Goal: Information Seeking & Learning: Learn about a topic

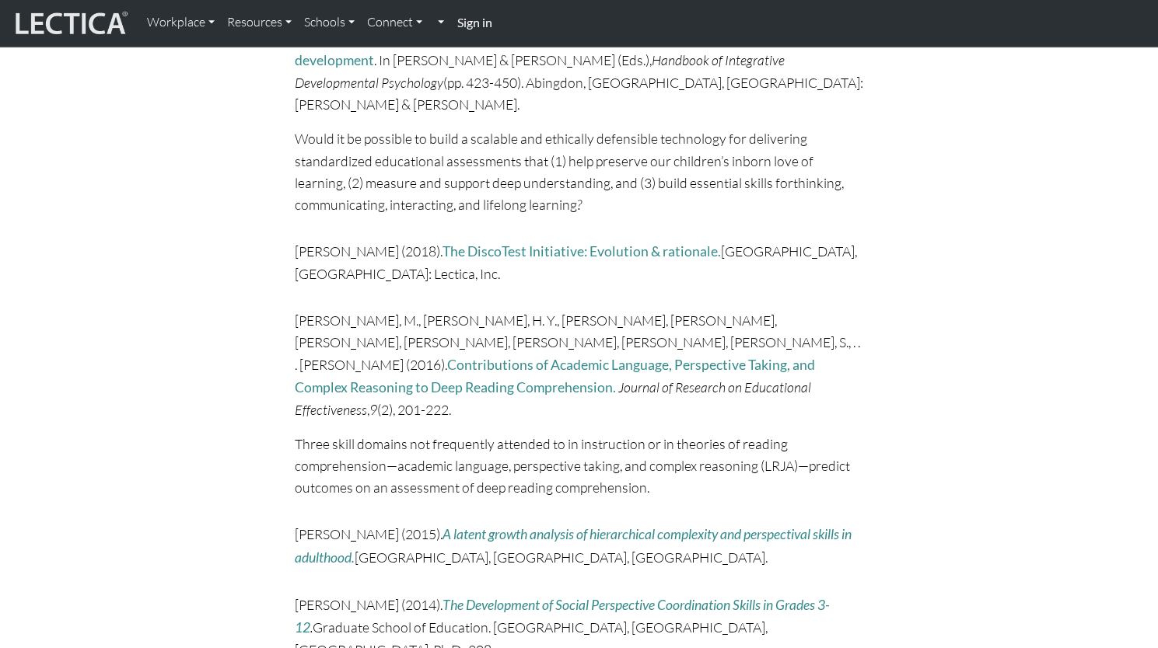
scroll to position [4371, 0]
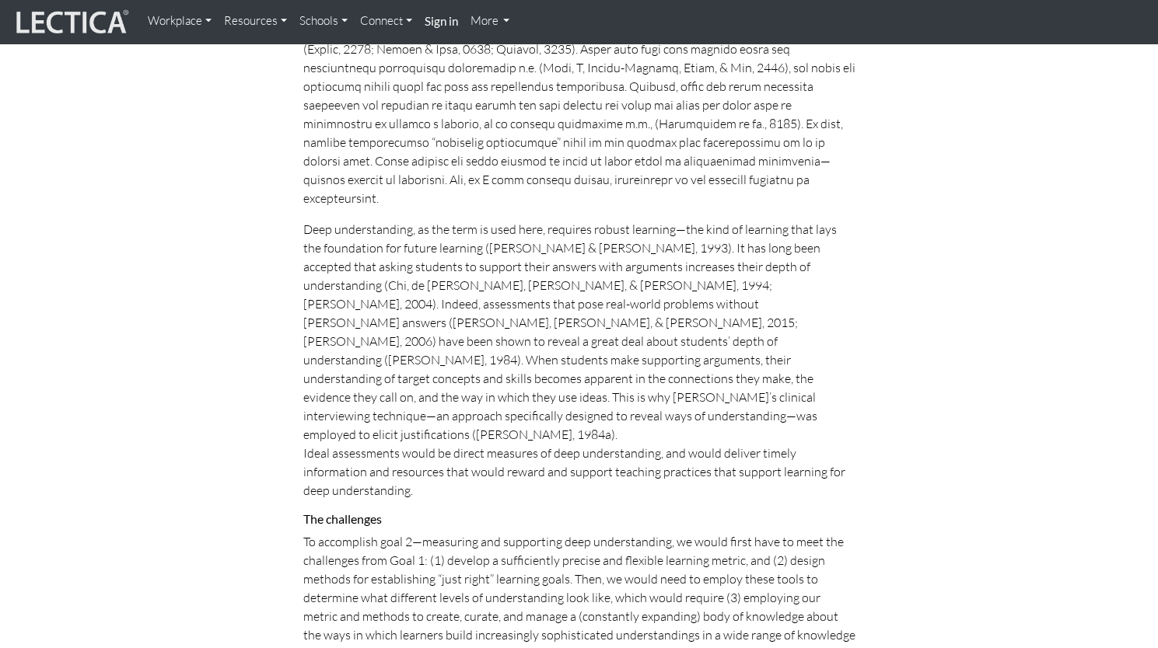
scroll to position [4321, 0]
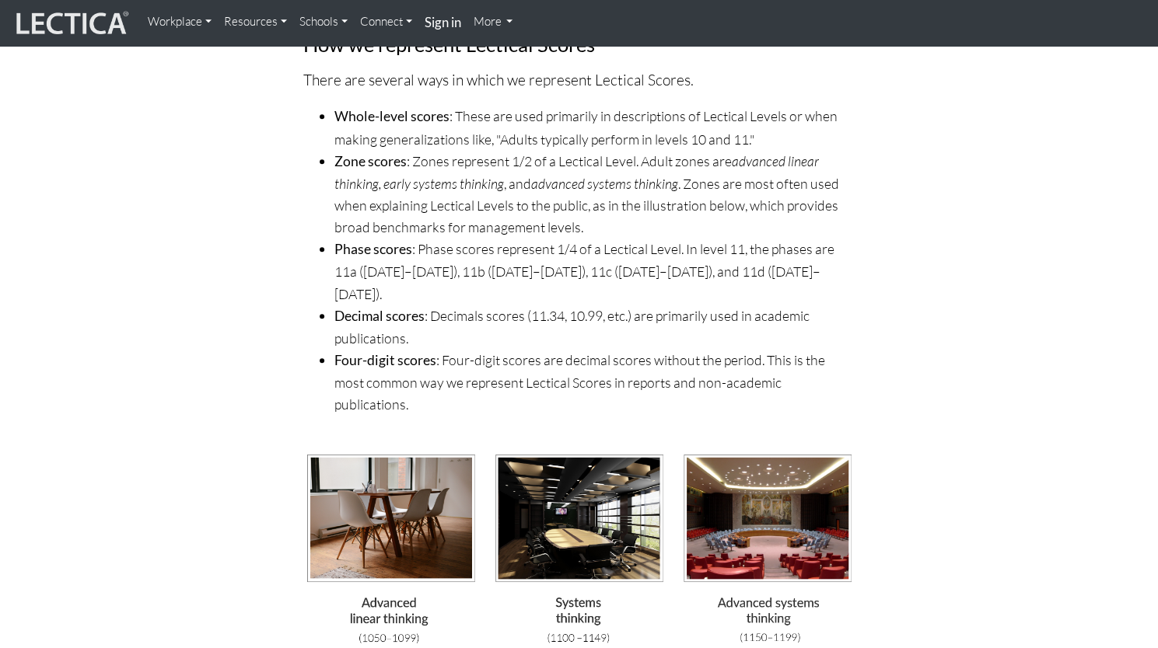
scroll to position [4066, 0]
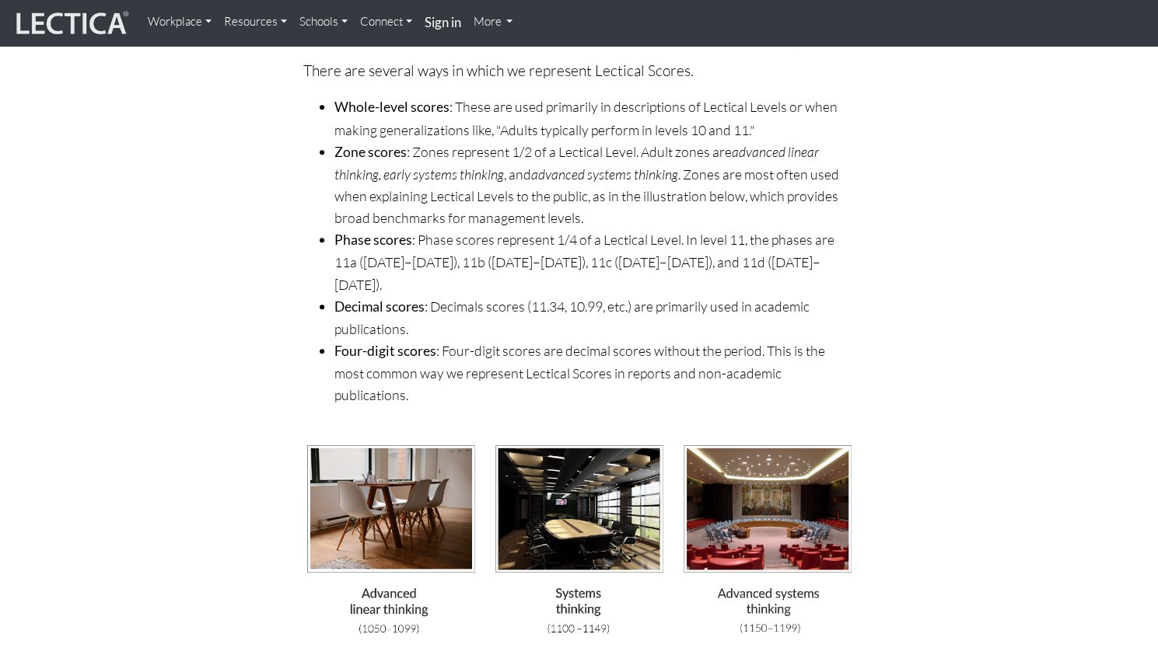
click at [538, 443] on img at bounding box center [579, 547] width 552 height 208
click at [389, 443] on img at bounding box center [579, 547] width 552 height 208
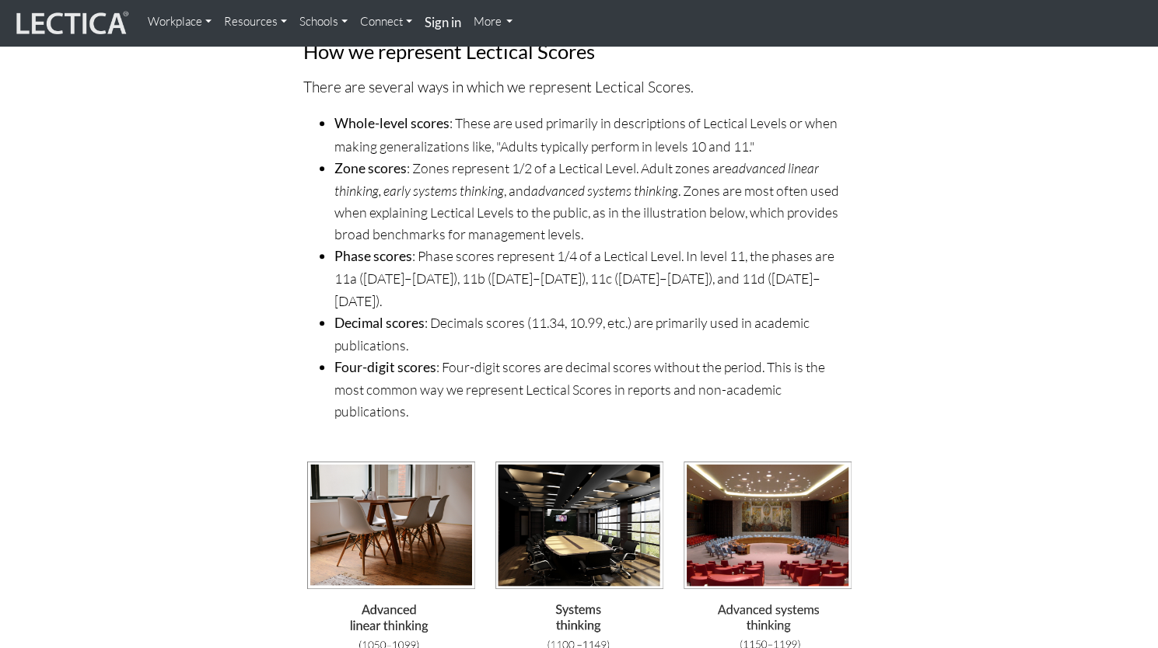
click at [395, 460] on img at bounding box center [579, 564] width 552 height 208
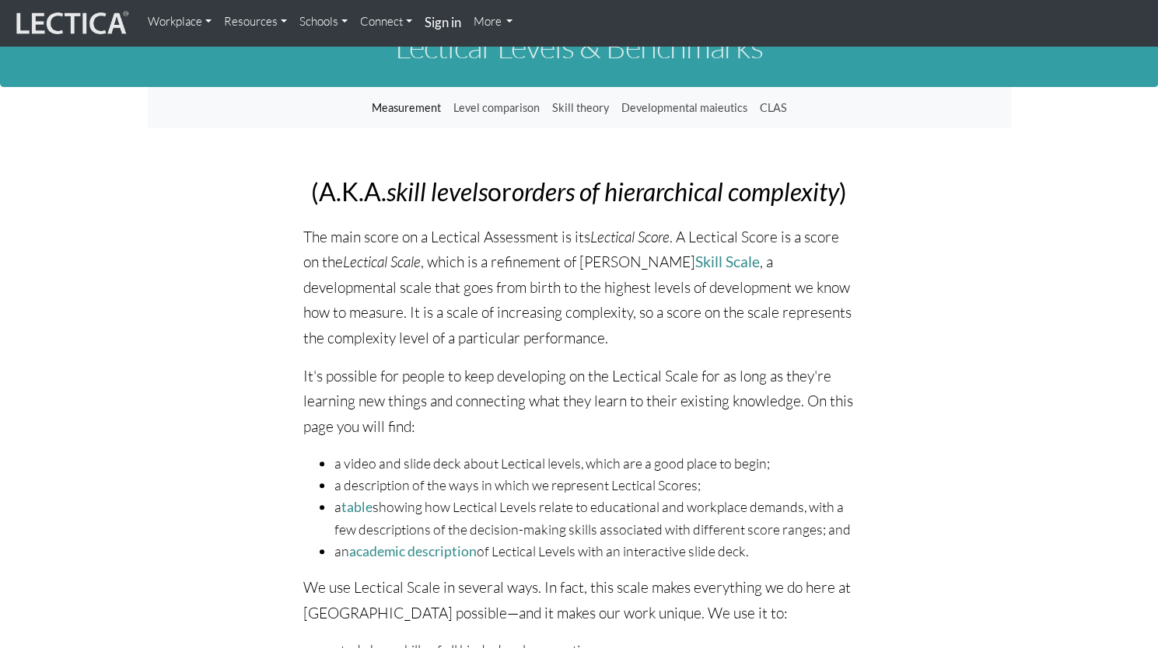
scroll to position [44, 0]
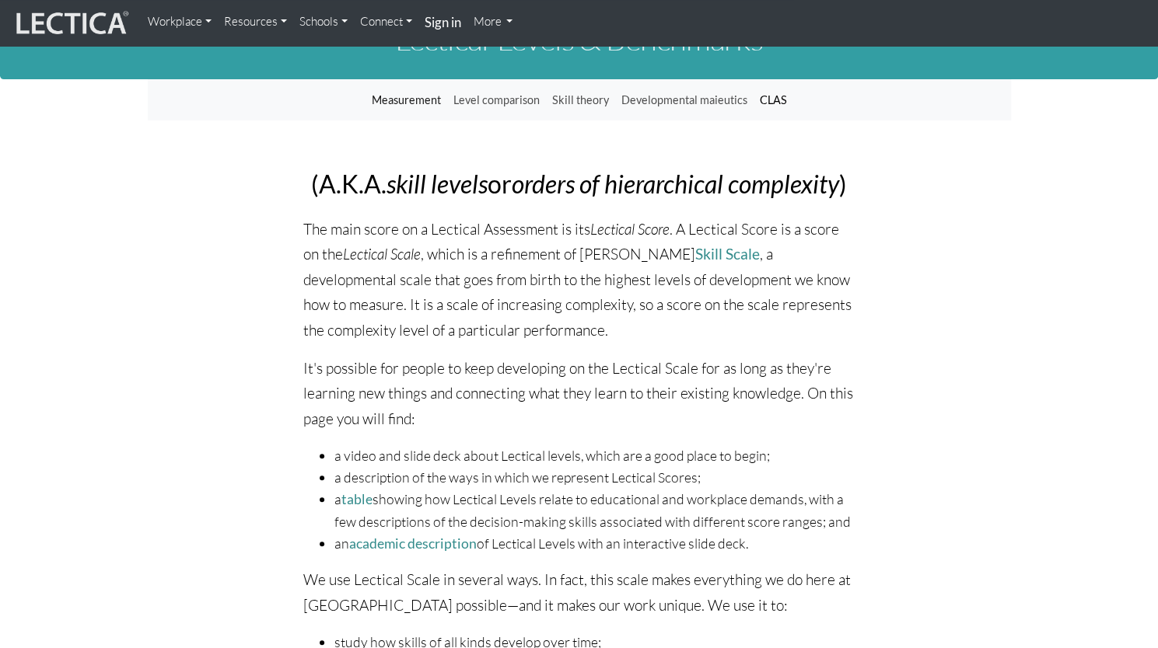
click at [776, 100] on link "CLAS" at bounding box center [773, 101] width 40 height 30
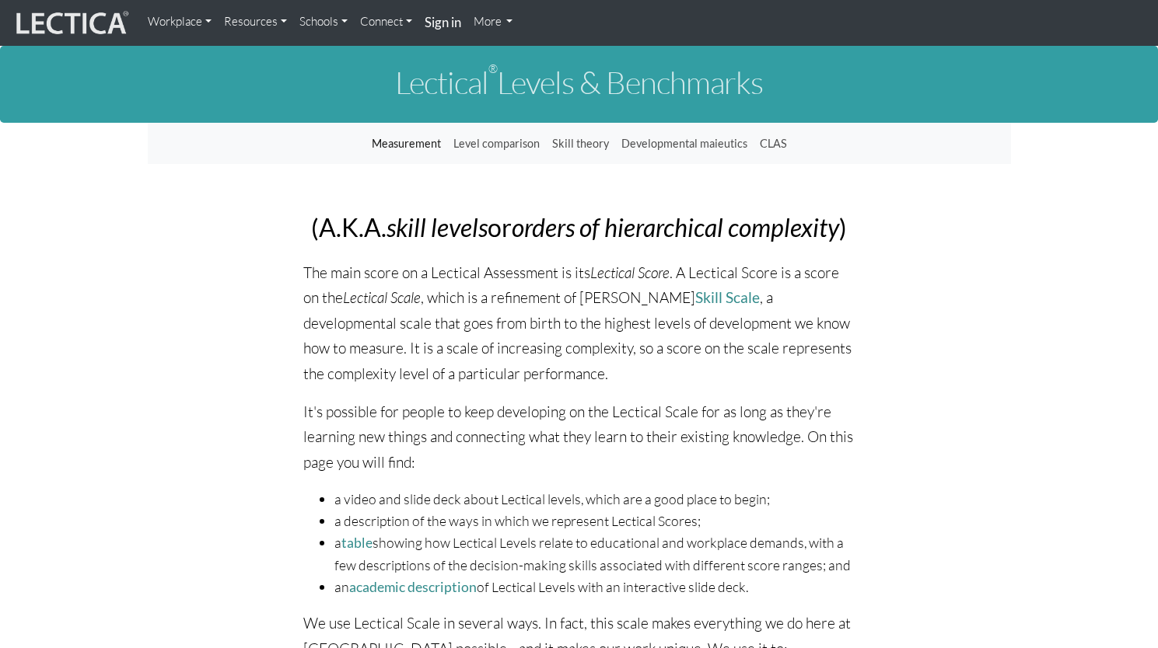
scroll to position [44, 0]
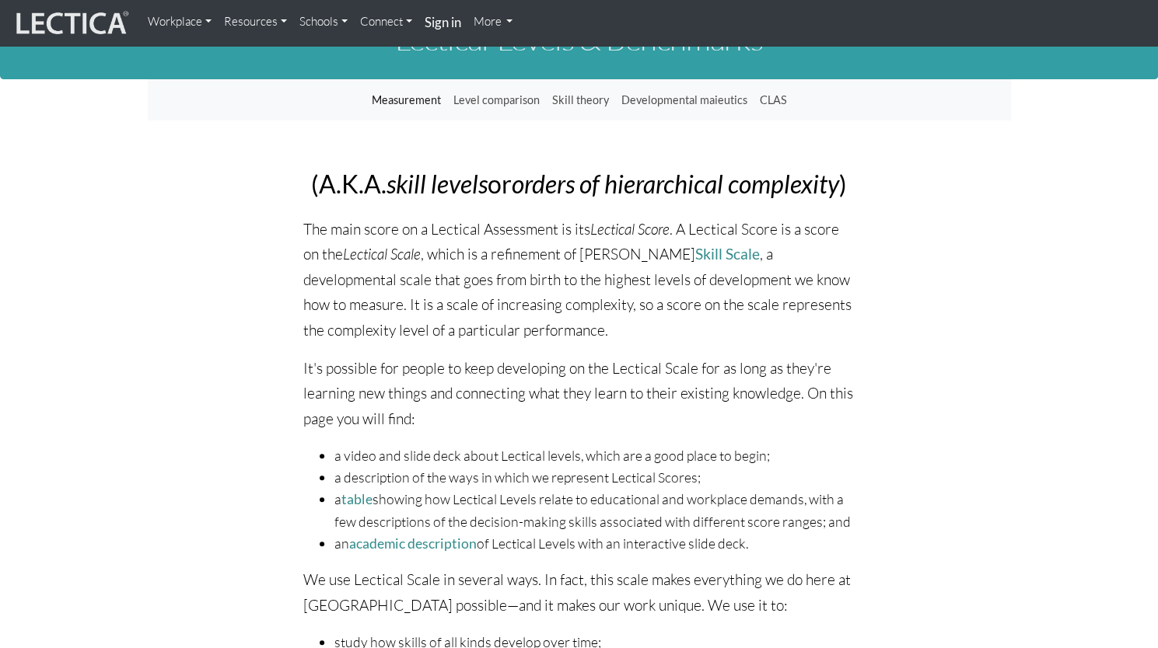
click at [395, 100] on link "Measurement" at bounding box center [406, 101] width 82 height 30
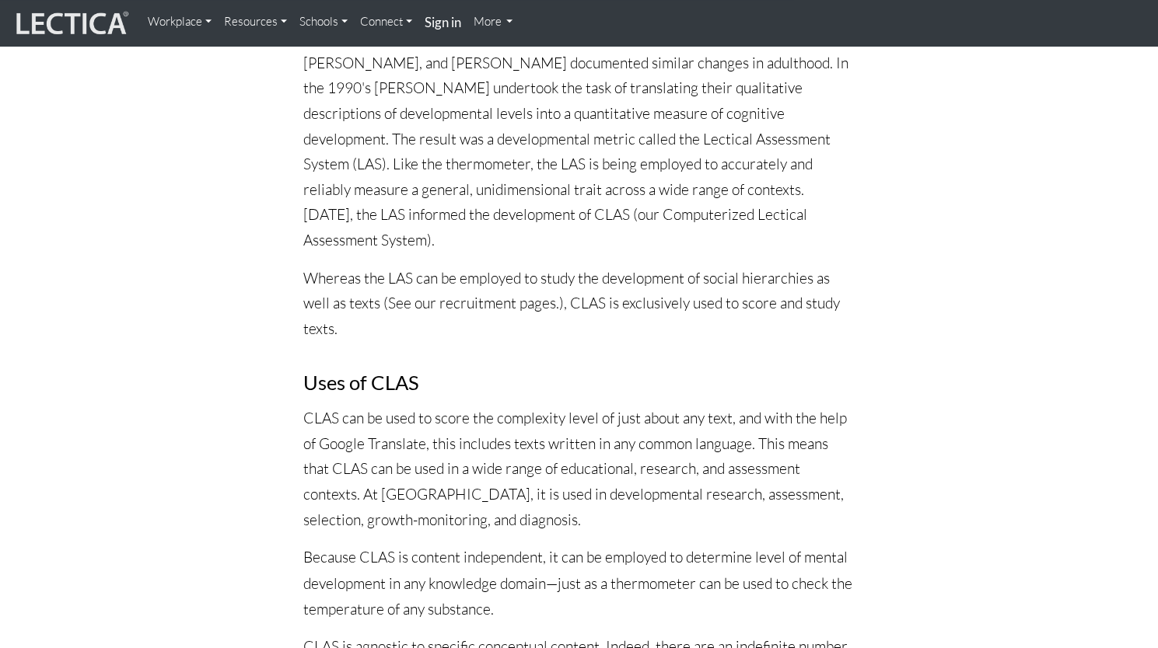
scroll to position [1130, 0]
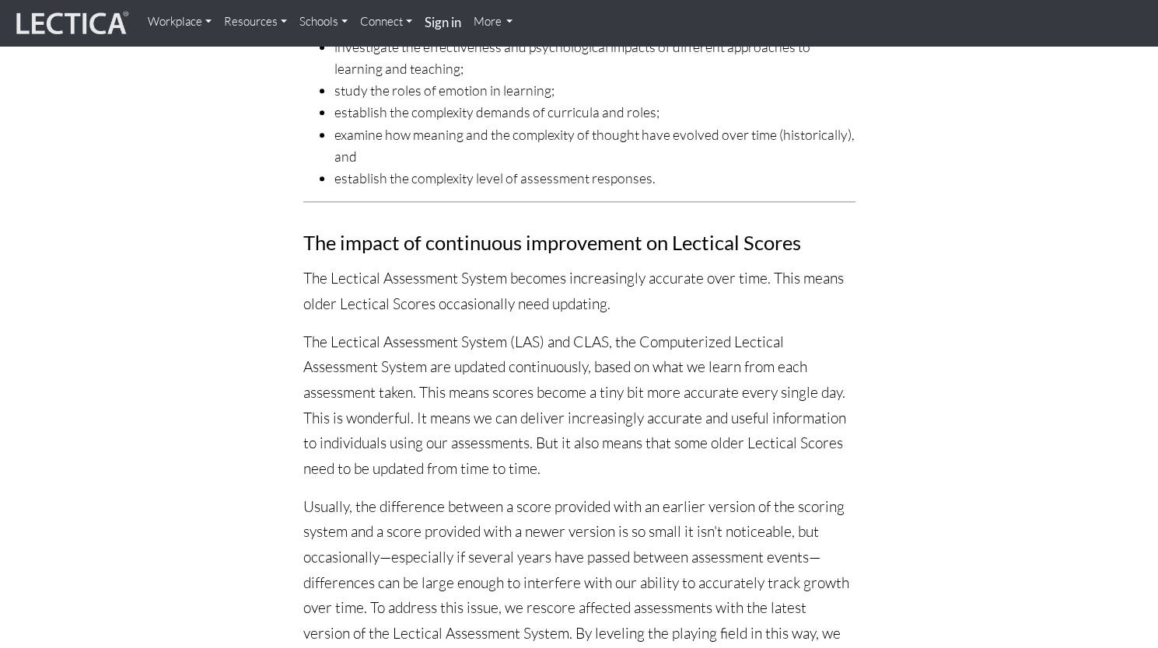
scroll to position [667, 0]
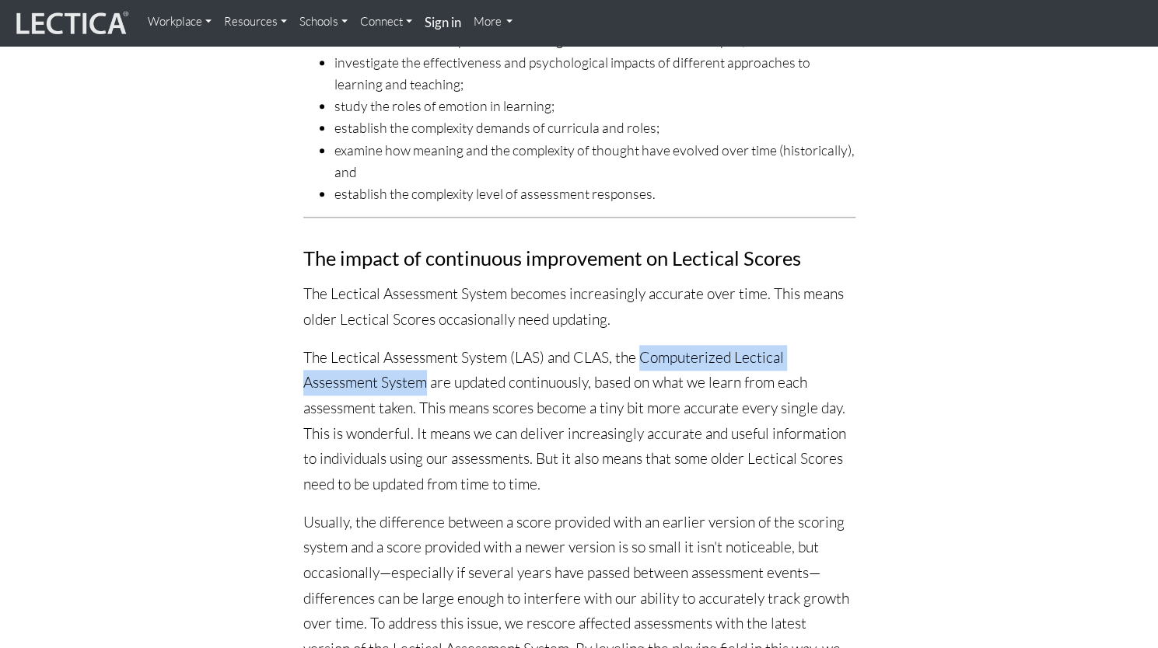
drag, startPoint x: 641, startPoint y: 356, endPoint x: 427, endPoint y: 380, distance: 215.2
click at [427, 380] on p "The Lectical Assessment System (LAS) and CLAS, the Computerized Lectical Assess…" at bounding box center [579, 421] width 552 height 152
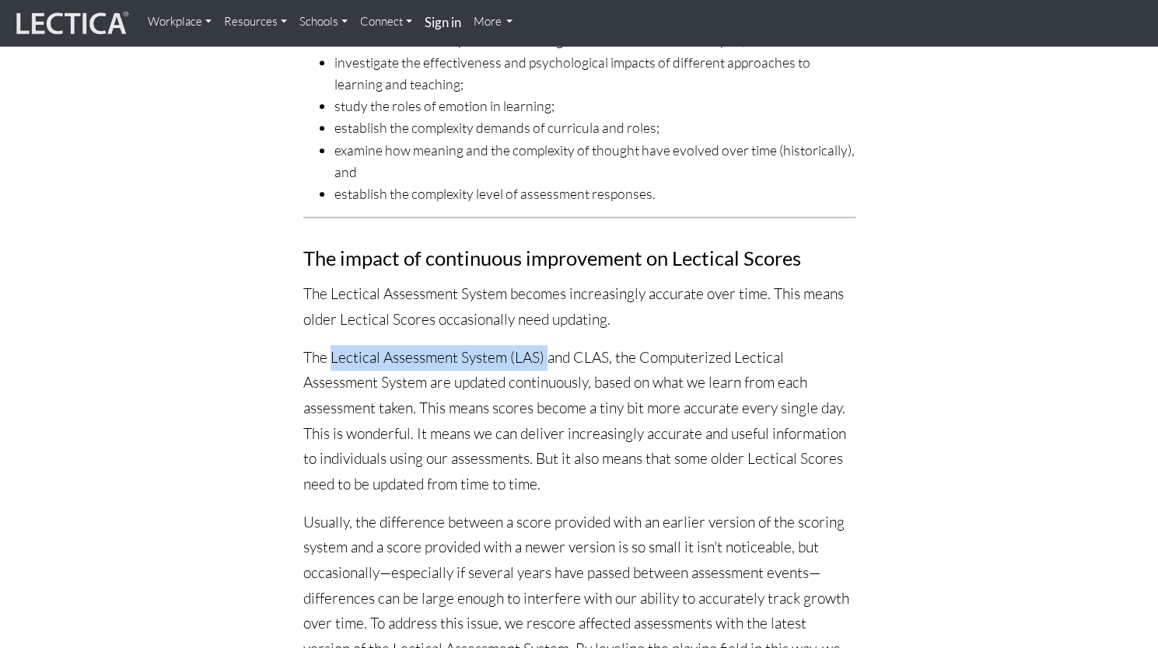
drag, startPoint x: 330, startPoint y: 358, endPoint x: 544, endPoint y: 358, distance: 214.6
click at [544, 358] on p "The Lectical Assessment System (LAS) and CLAS, the Computerized Lectical Assess…" at bounding box center [579, 421] width 552 height 152
copy p "Lectical Assessment System (LAS)"
